Goal: Information Seeking & Learning: Learn about a topic

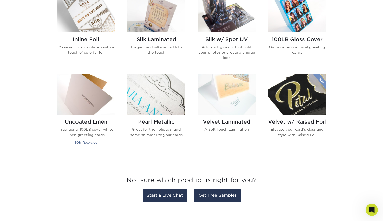
scroll to position [346, 0]
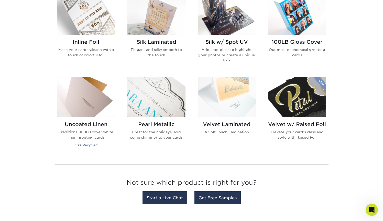
click at [214, 105] on img at bounding box center [227, 97] width 58 height 40
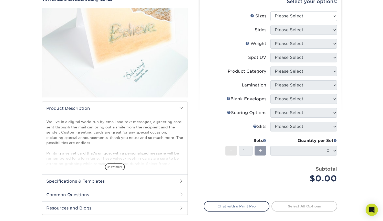
scroll to position [58, 0]
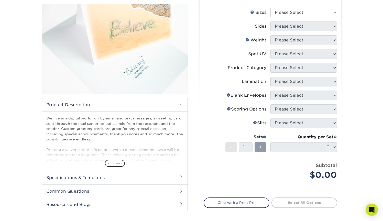
click at [115, 167] on div "We live in a digital world run by email and text messages, a greeting card sent…" at bounding box center [114, 141] width 145 height 60
click at [115, 163] on span "show more" at bounding box center [115, 163] width 20 height 7
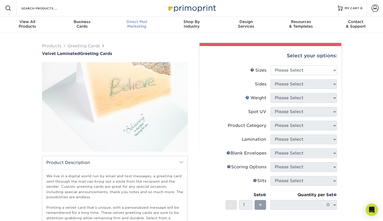
scroll to position [0, 0]
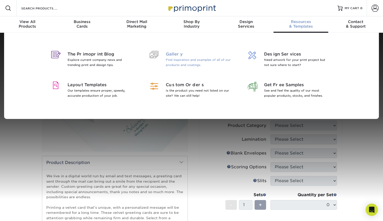
click at [205, 60] on p "Find inspiration and examples of all of our products and coatings." at bounding box center [199, 62] width 66 height 10
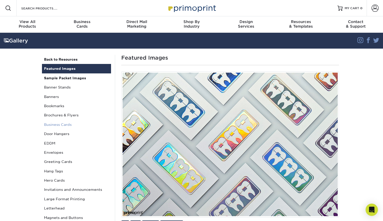
click at [63, 123] on link "Business Cards" at bounding box center [76, 124] width 69 height 9
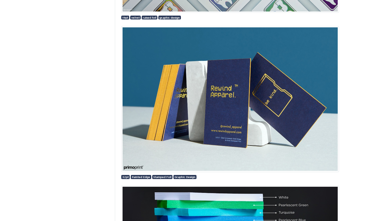
scroll to position [386, 0]
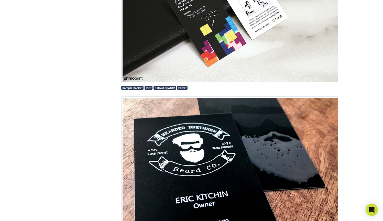
scroll to position [1902, 0]
